Goal: Use online tool/utility: Utilize a website feature to perform a specific function

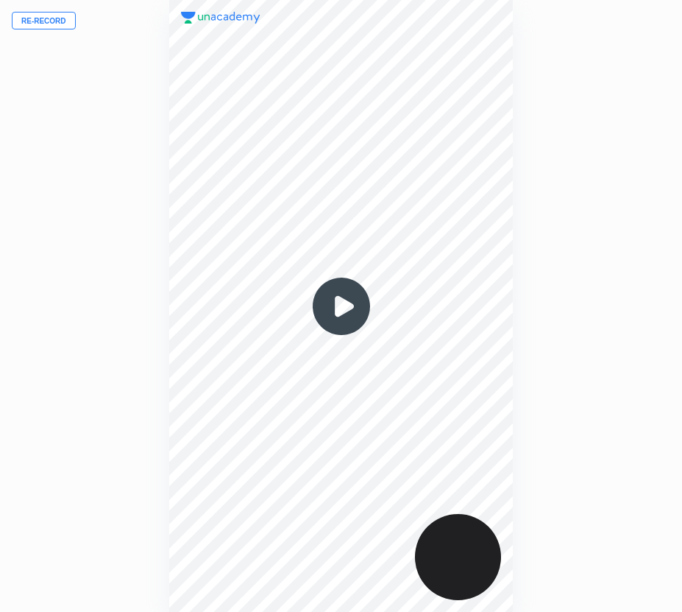
scroll to position [612, 447]
click at [41, 27] on button "Re-record" at bounding box center [44, 21] width 64 height 18
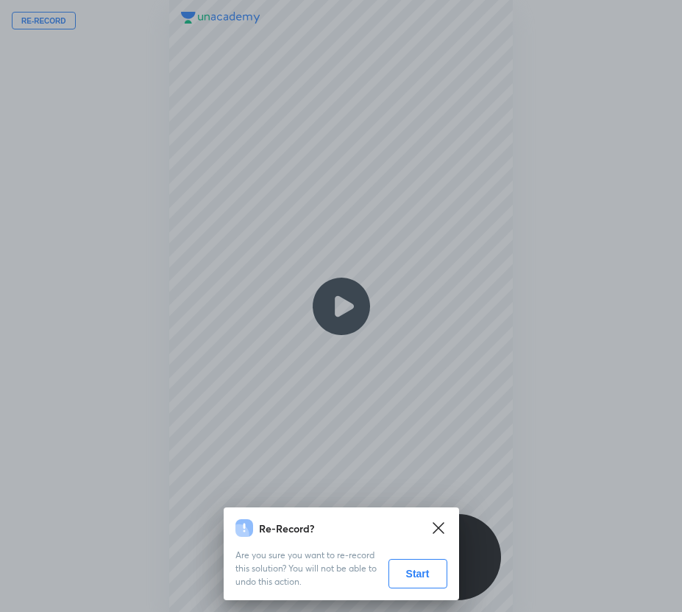
click at [420, 584] on button "Start" at bounding box center [418, 573] width 59 height 29
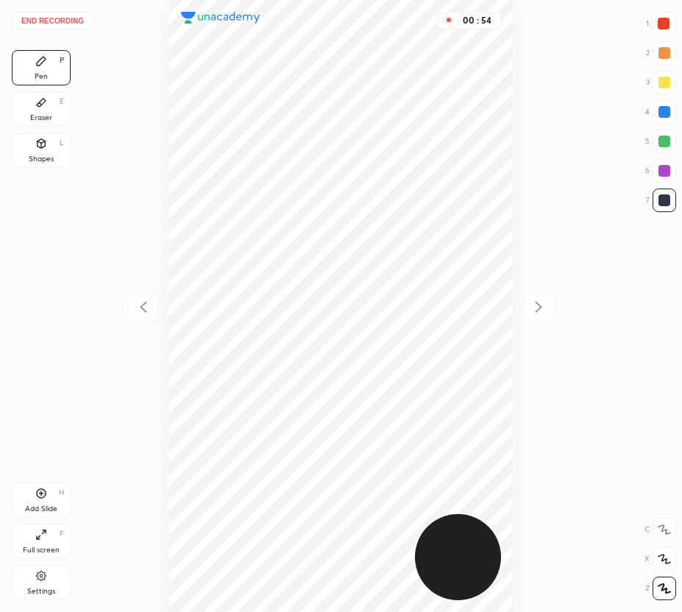
click at [57, 103] on div "Eraser E" at bounding box center [41, 108] width 59 height 35
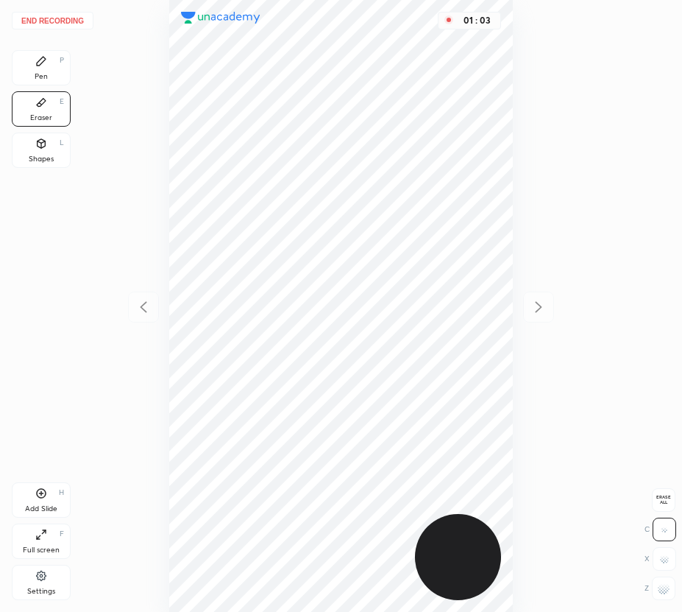
drag, startPoint x: 59, startPoint y: 63, endPoint x: 148, endPoint y: 71, distance: 89.5
click at [65, 65] on div "Pen P" at bounding box center [41, 67] width 59 height 35
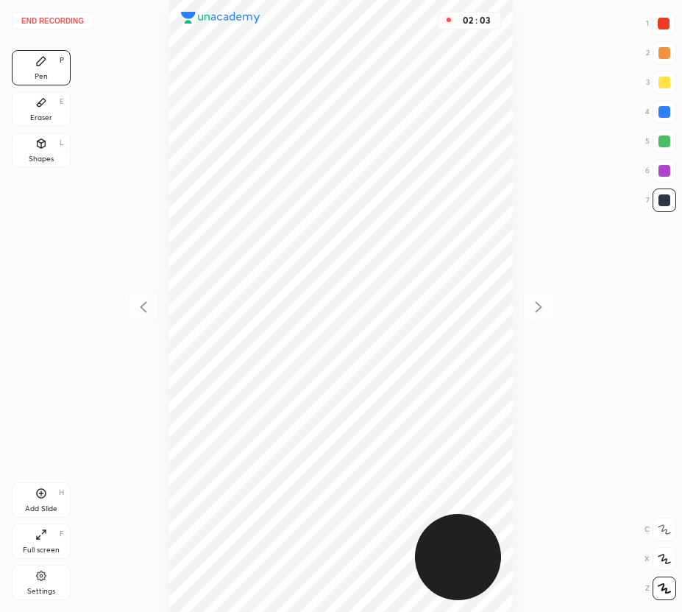
click at [49, 115] on div "Eraser E" at bounding box center [41, 108] width 59 height 35
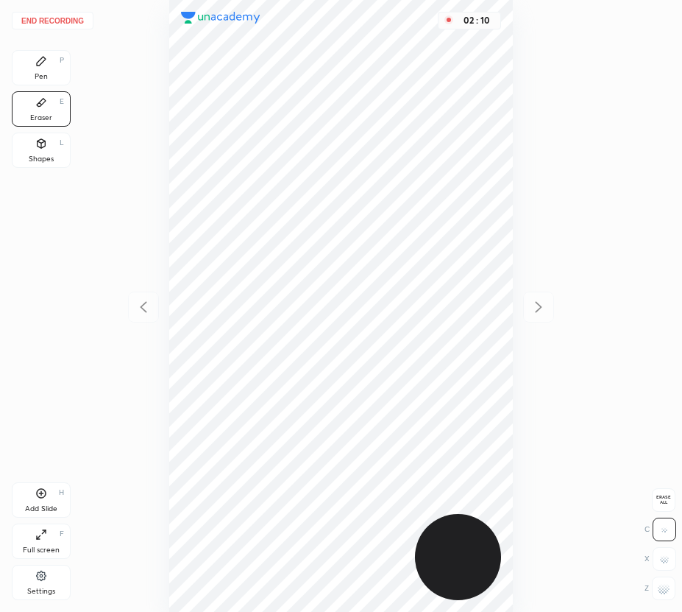
drag, startPoint x: 46, startPoint y: 57, endPoint x: 99, endPoint y: 116, distance: 80.2
click at [51, 63] on div "Pen P" at bounding box center [41, 67] width 59 height 35
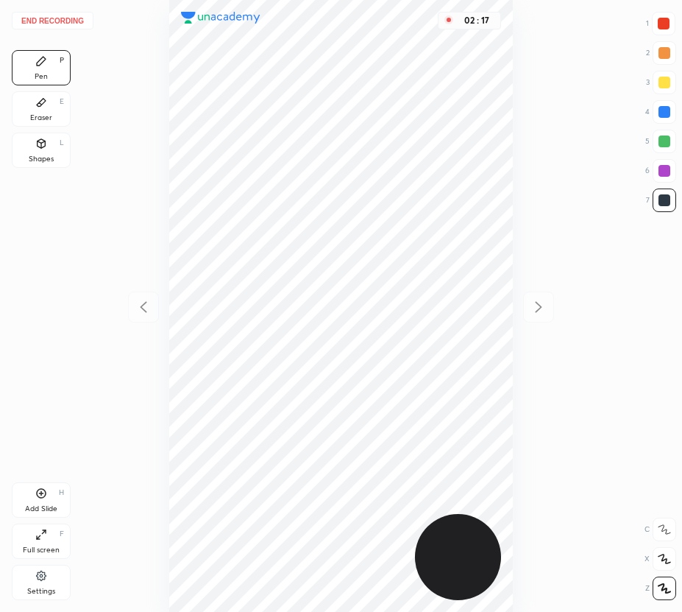
click at [49, 110] on div "Eraser E" at bounding box center [41, 108] width 59 height 35
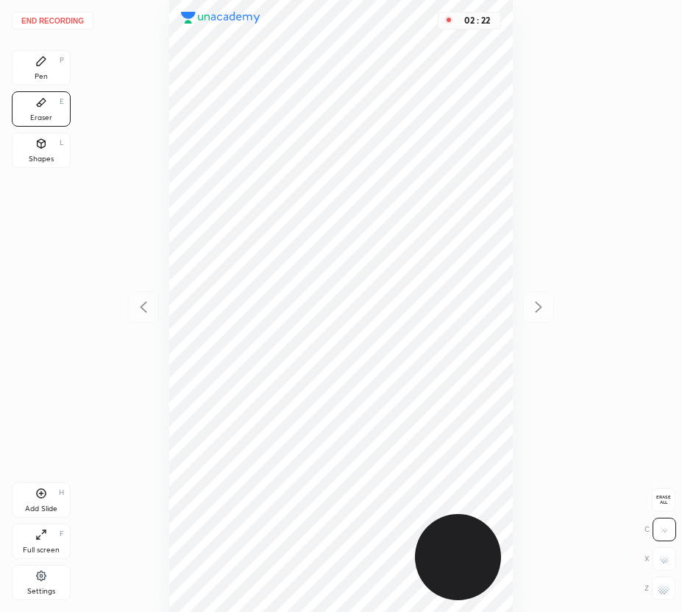
drag, startPoint x: 32, startPoint y: 66, endPoint x: 72, endPoint y: 131, distance: 76.0
click at [51, 94] on div "Pen P Eraser E Shapes L" at bounding box center [41, 112] width 59 height 124
click at [52, 78] on div "Pen P" at bounding box center [41, 67] width 59 height 35
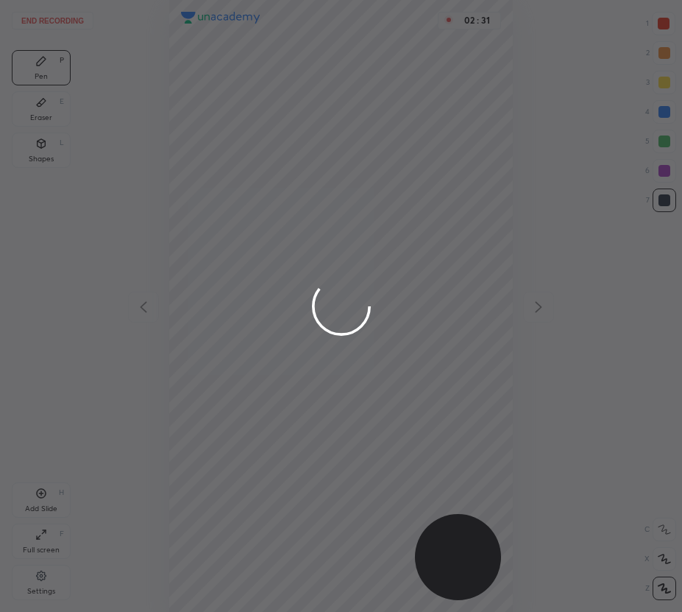
drag, startPoint x: 37, startPoint y: 283, endPoint x: 38, endPoint y: 263, distance: 20.6
click at [36, 283] on div at bounding box center [341, 306] width 682 height 612
